Goal: Find specific page/section: Find specific page/section

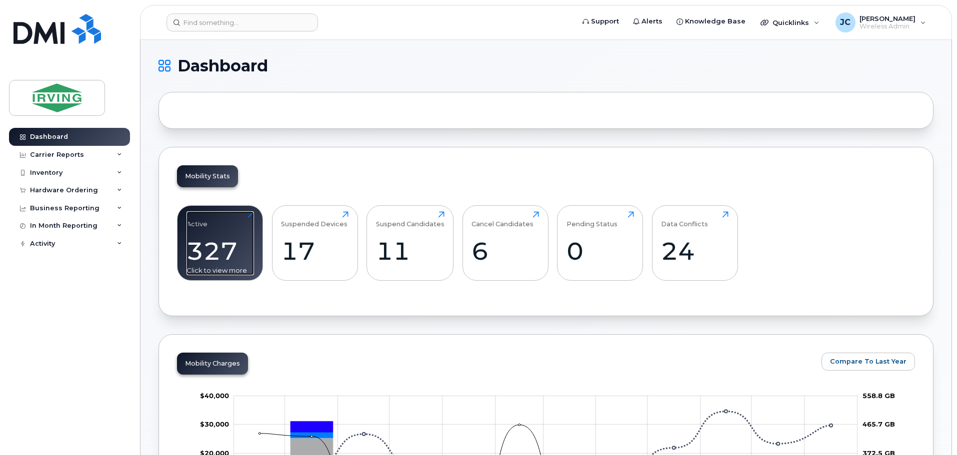
click at [205, 241] on div "327" at bounding box center [219, 250] width 67 height 29
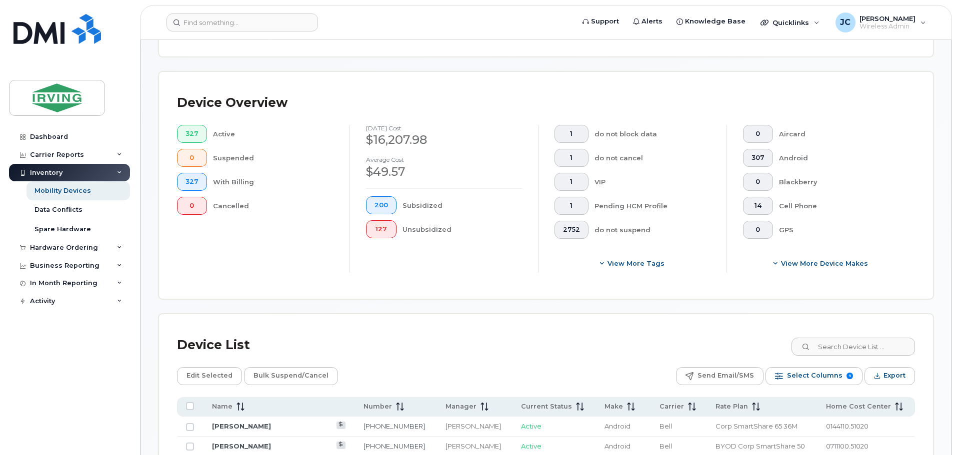
scroll to position [200, 0]
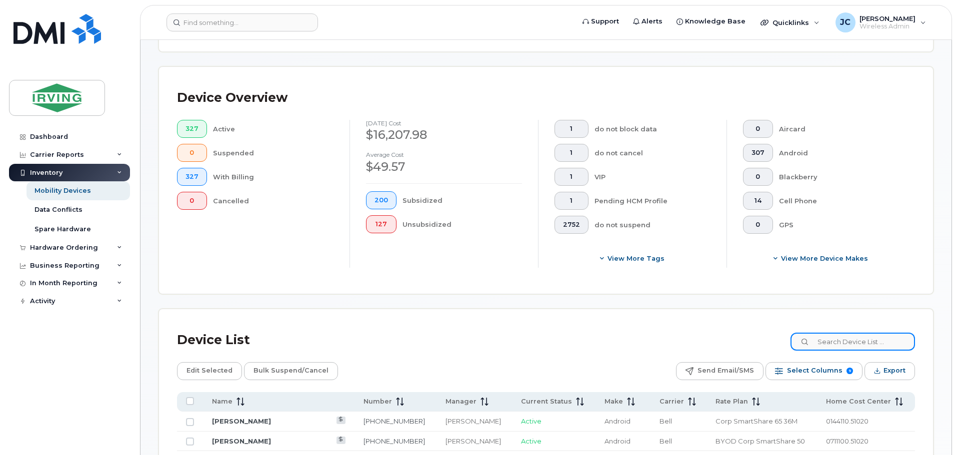
click at [855, 345] on input at bounding box center [852, 342] width 124 height 18
click at [845, 340] on input at bounding box center [852, 342] width 124 height 18
paste input "506-850-0514"
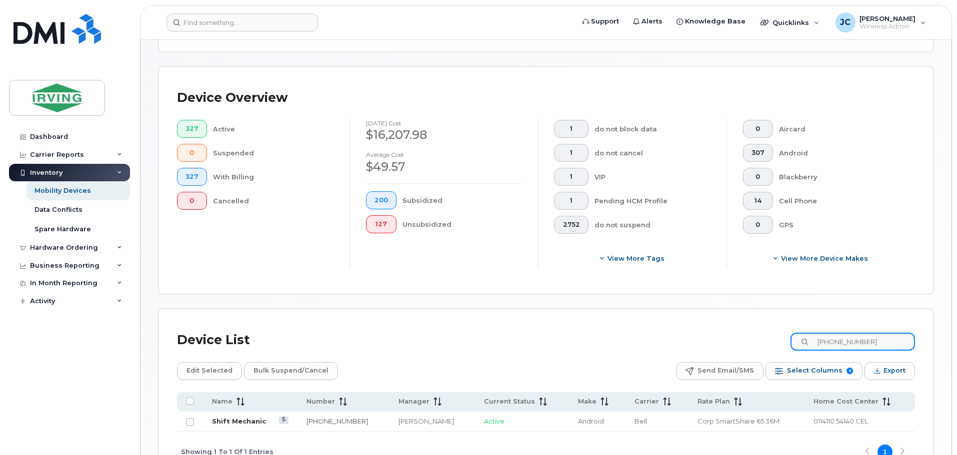
type input "506-850-0514"
click at [252, 420] on link "Shift Mechanic" at bounding box center [239, 421] width 54 height 8
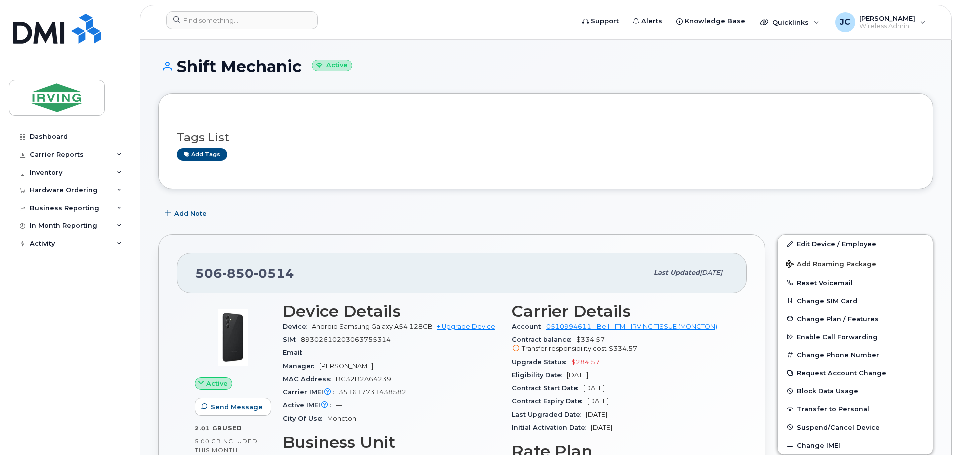
scroll to position [50, 0]
